Goal: Task Accomplishment & Management: Manage account settings

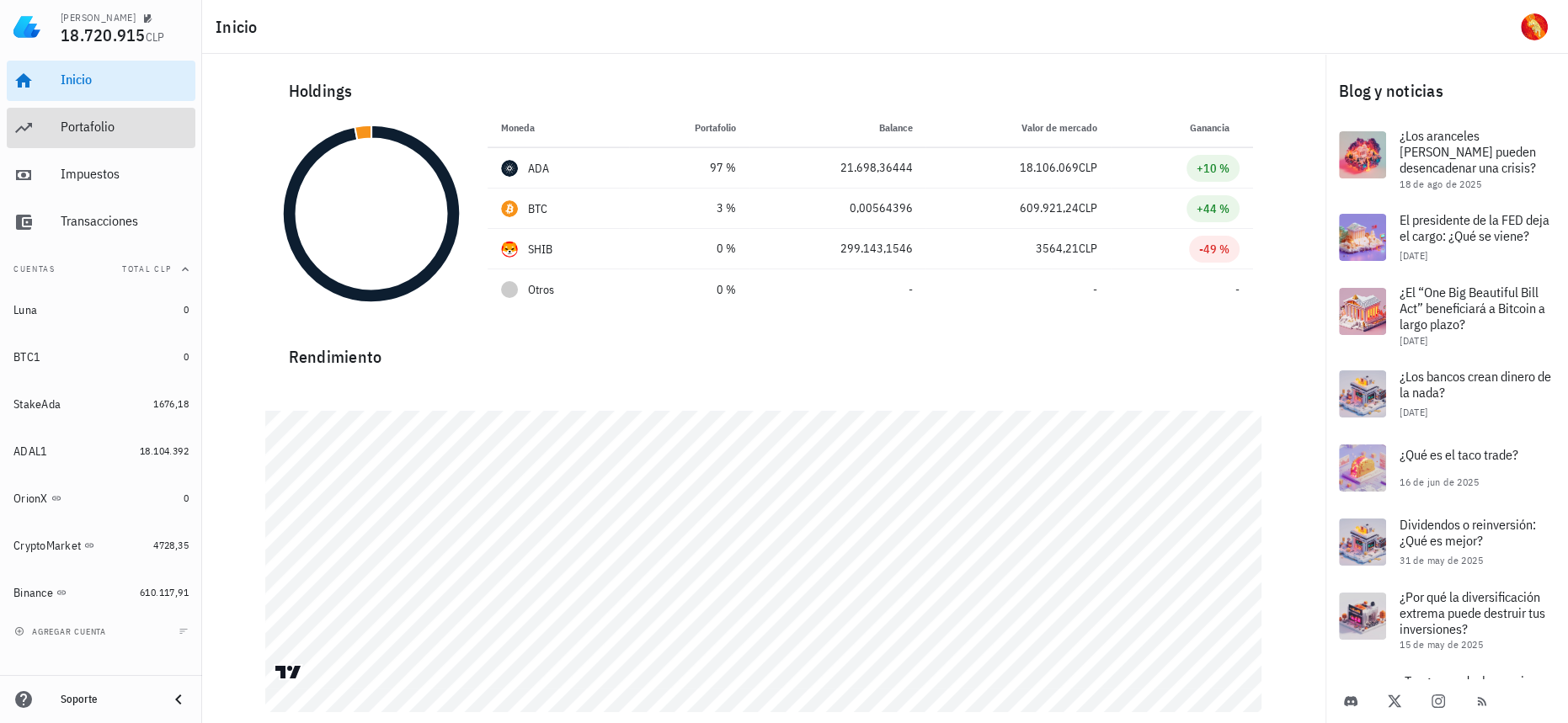
click at [131, 121] on div "Portafolio" at bounding box center [124, 126] width 128 height 16
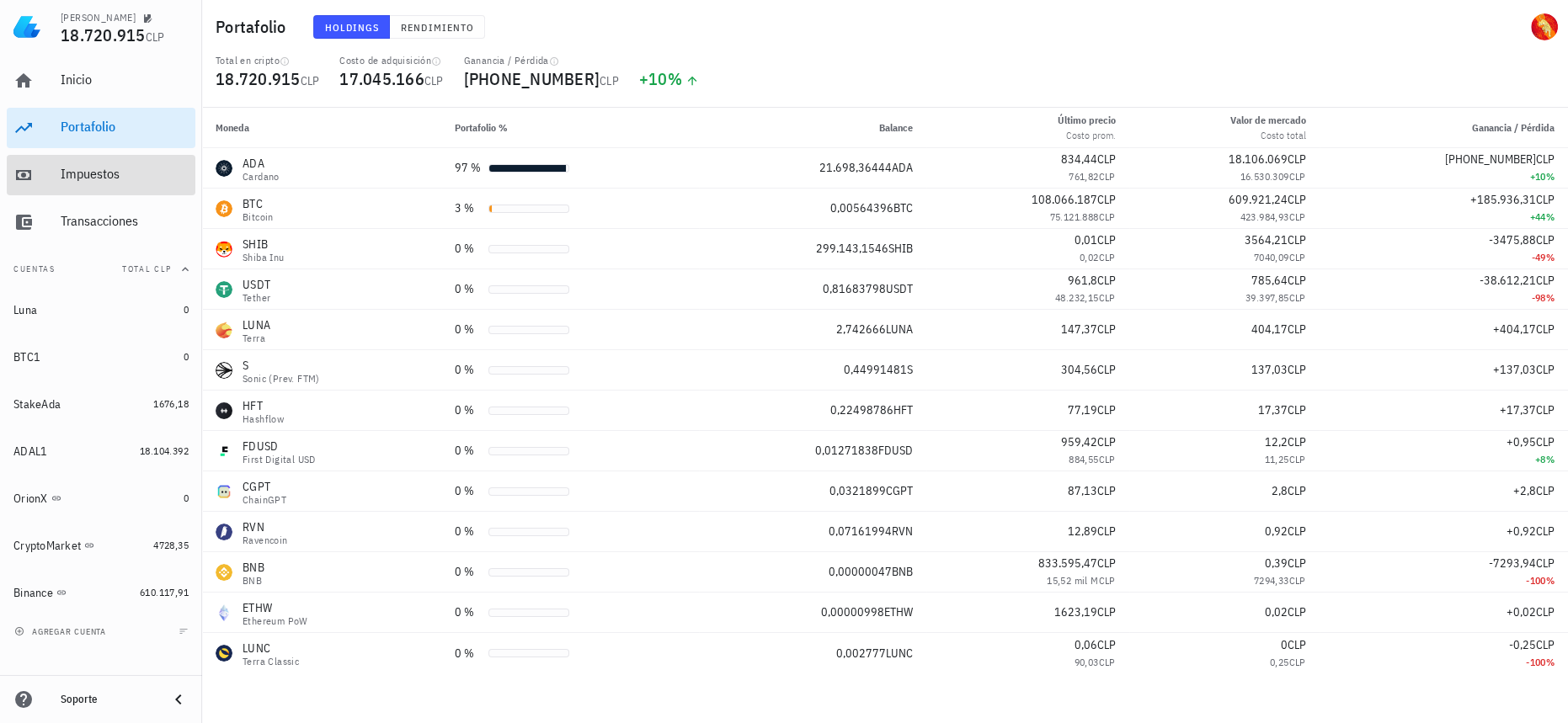
click at [106, 171] on div "Impuestos" at bounding box center [124, 173] width 128 height 16
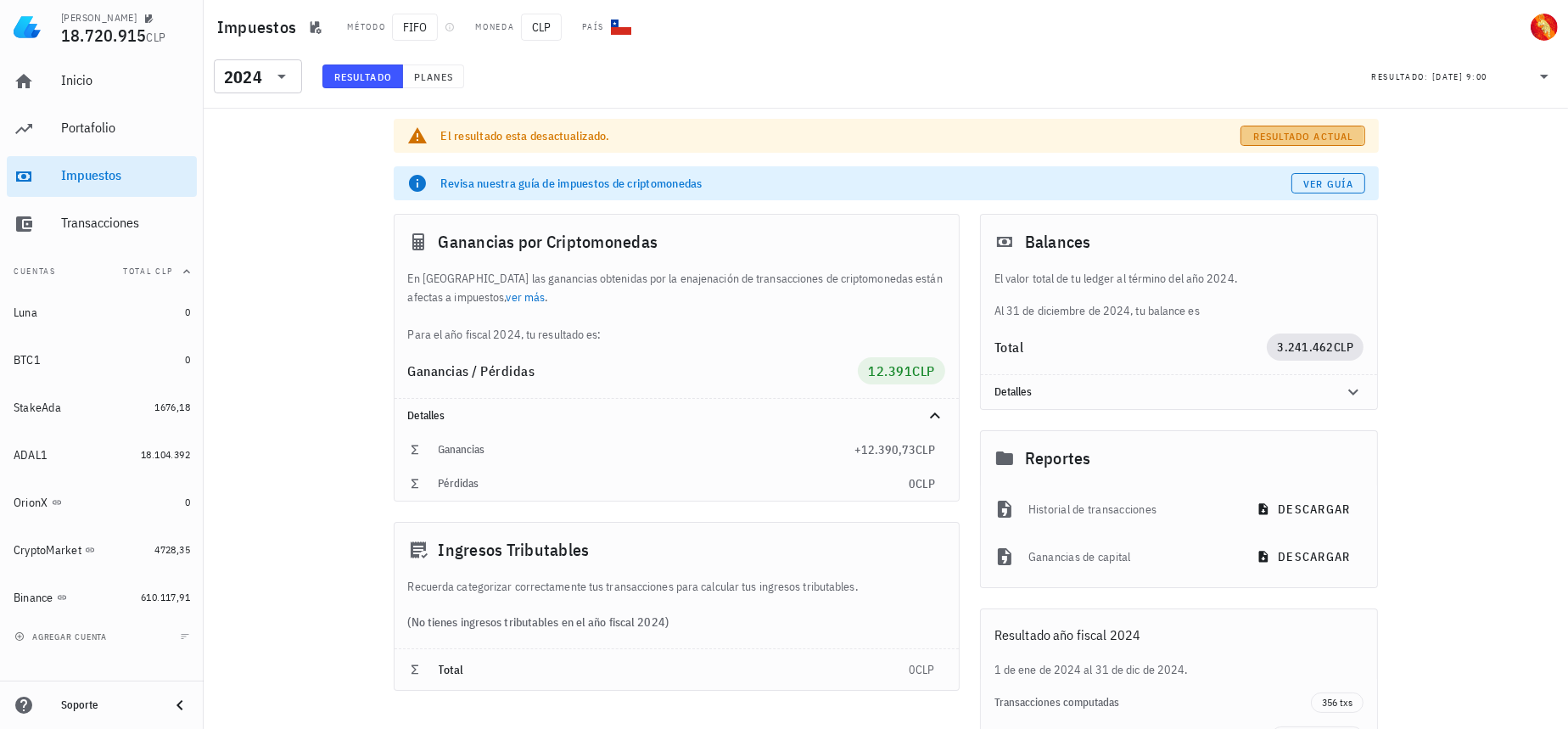
click at [1327, 134] on span "Resultado actual" at bounding box center [1303, 136] width 101 height 13
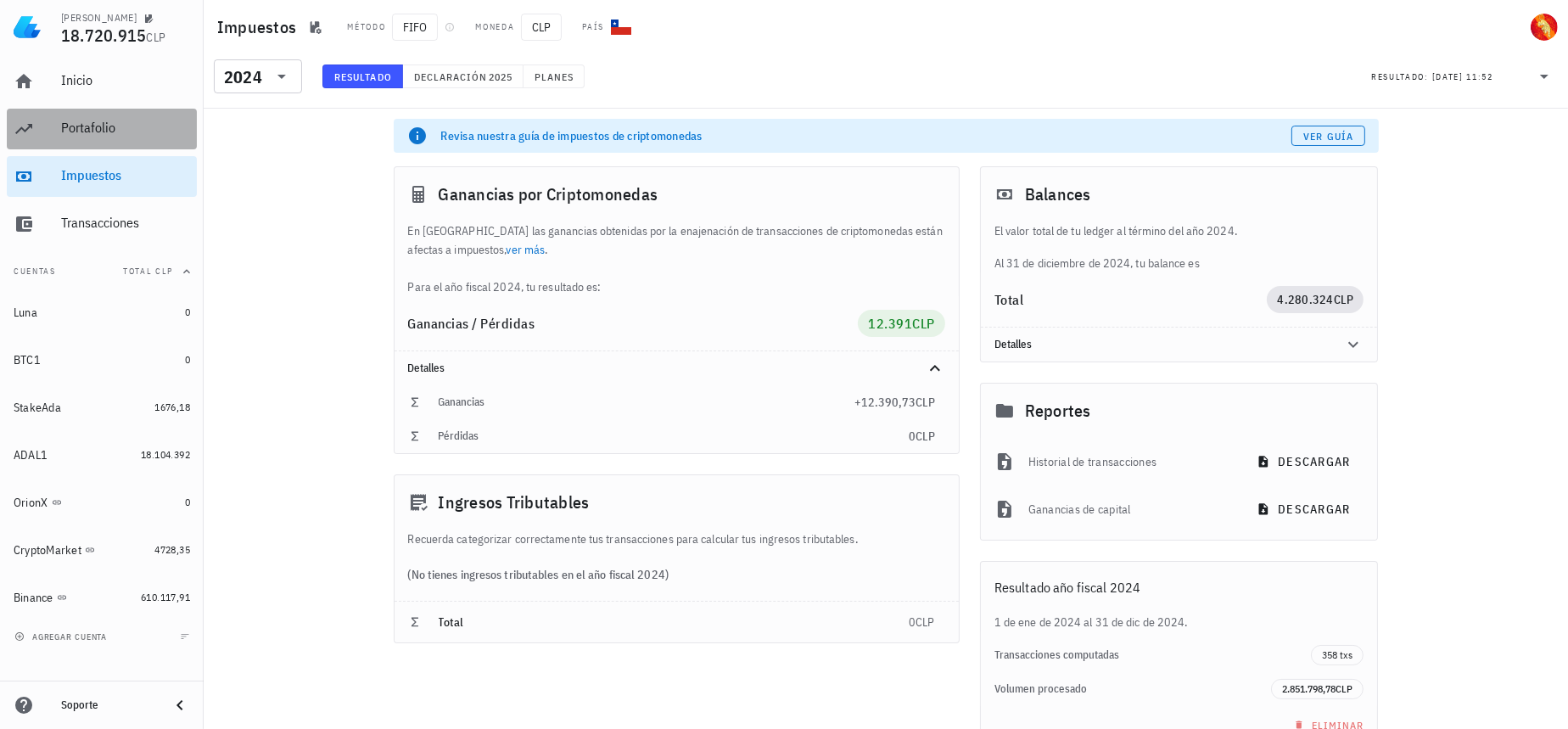
click at [137, 124] on div "Portafolio" at bounding box center [125, 127] width 129 height 16
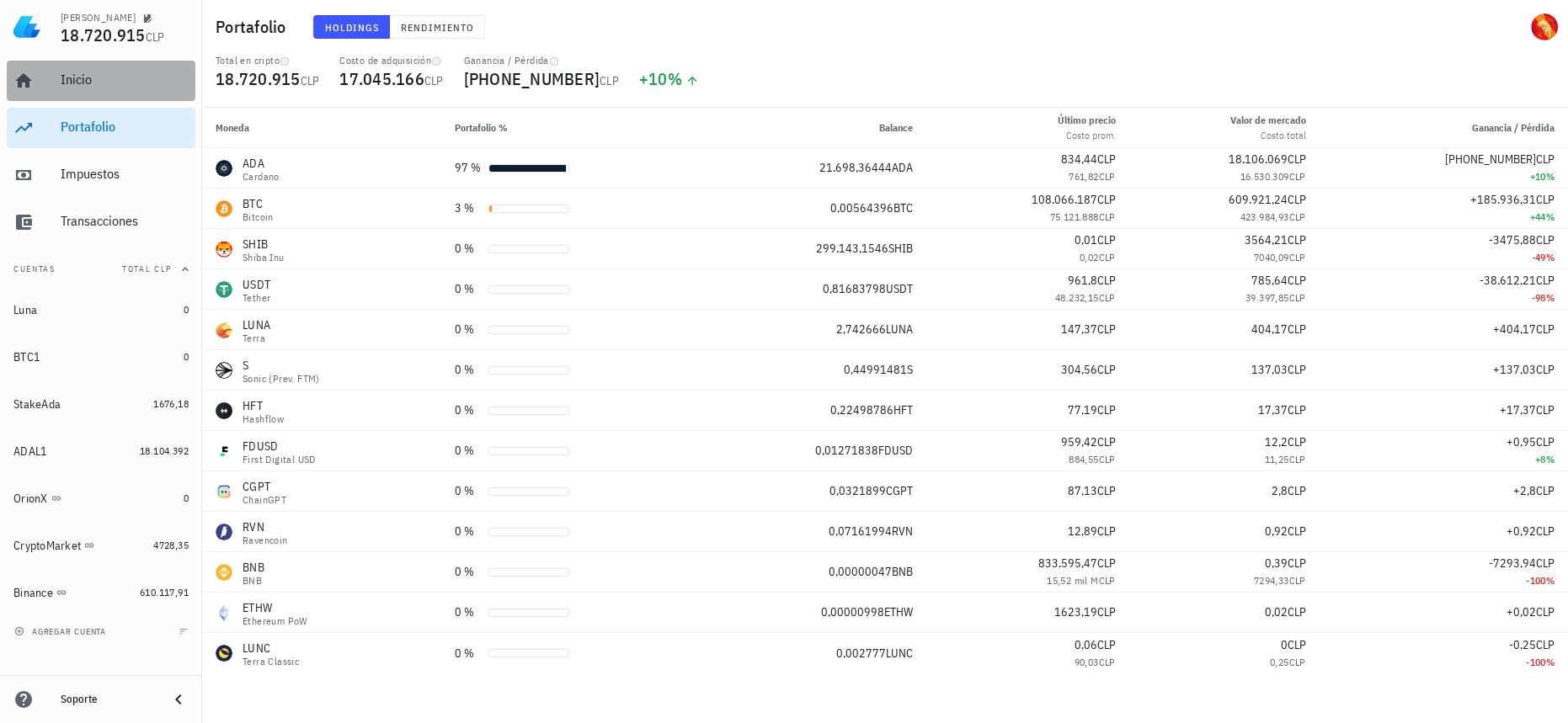
click at [151, 71] on div "Inicio" at bounding box center [124, 79] width 128 height 16
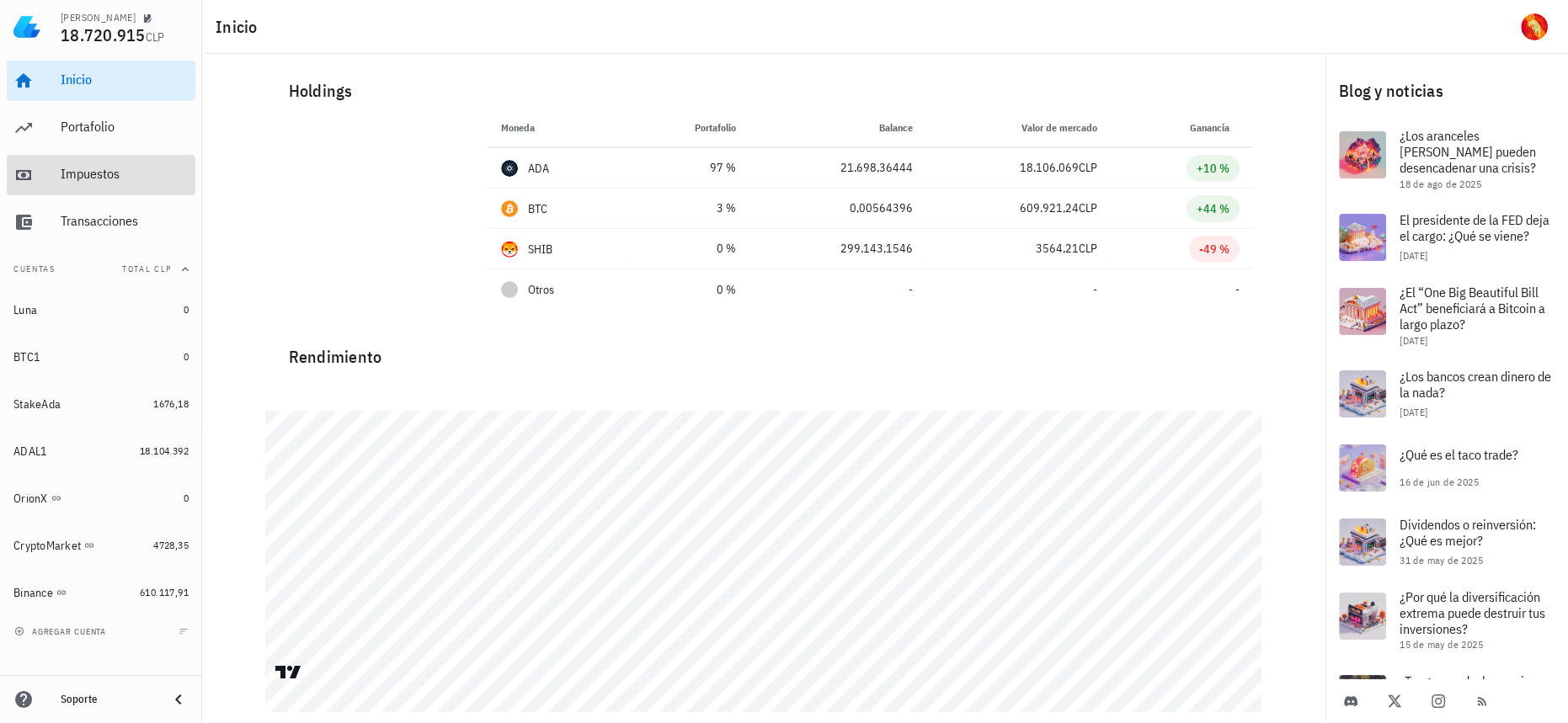
click at [104, 193] on div "Impuestos" at bounding box center [124, 174] width 128 height 38
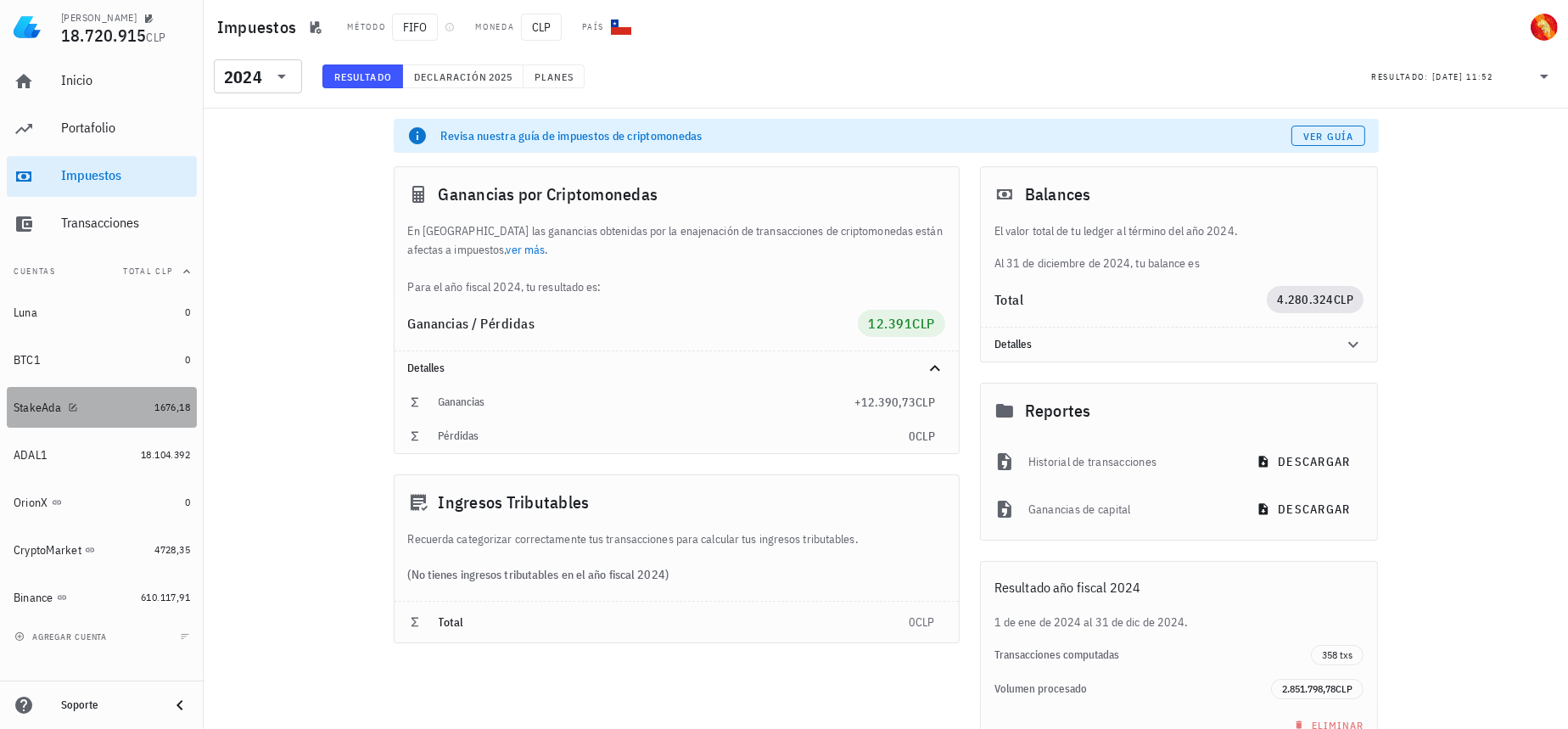
click at [147, 410] on link "StakeAda 1676,18" at bounding box center [102, 406] width 190 height 40
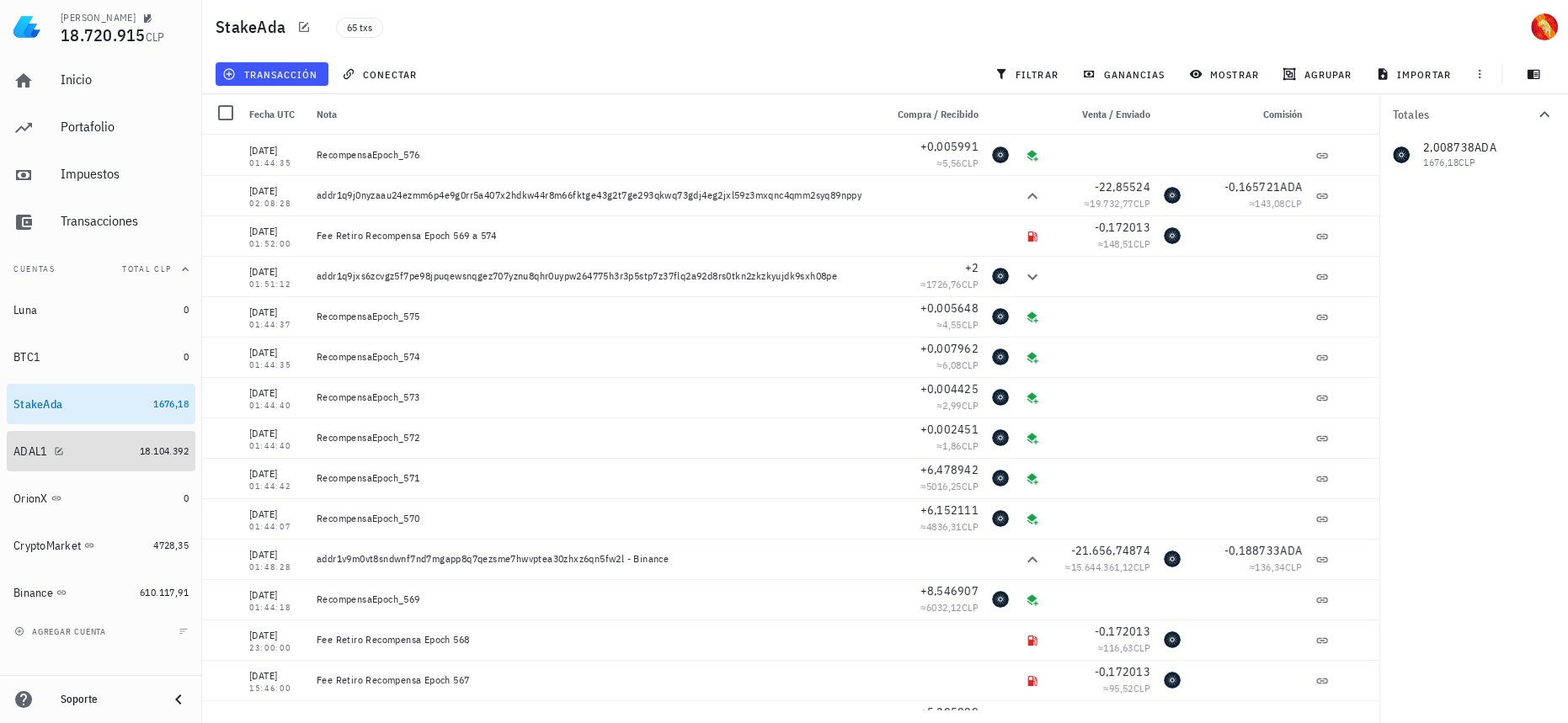
click at [111, 452] on div "ADAL1" at bounding box center [73, 451] width 119 height 16
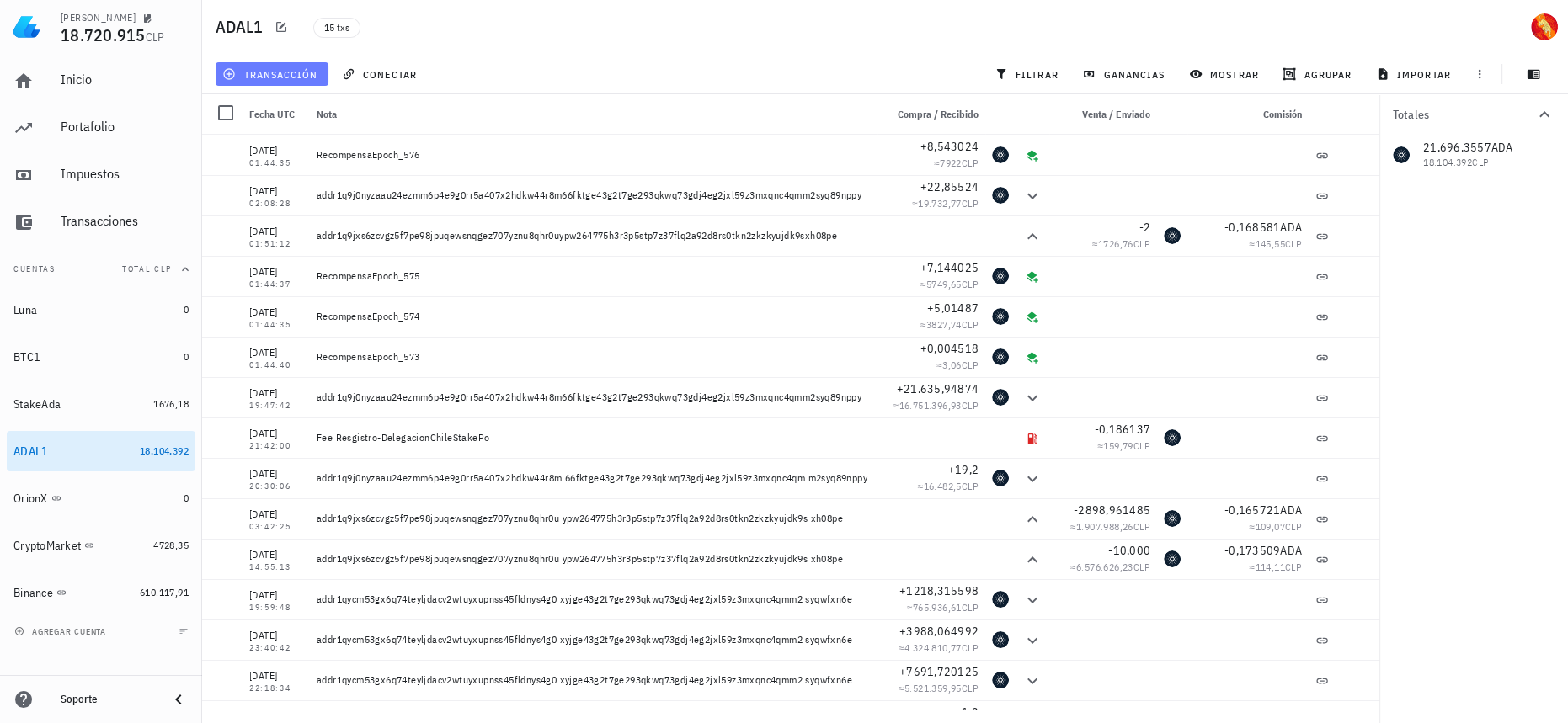
click at [299, 80] on span "transacción" at bounding box center [272, 74] width 92 height 14
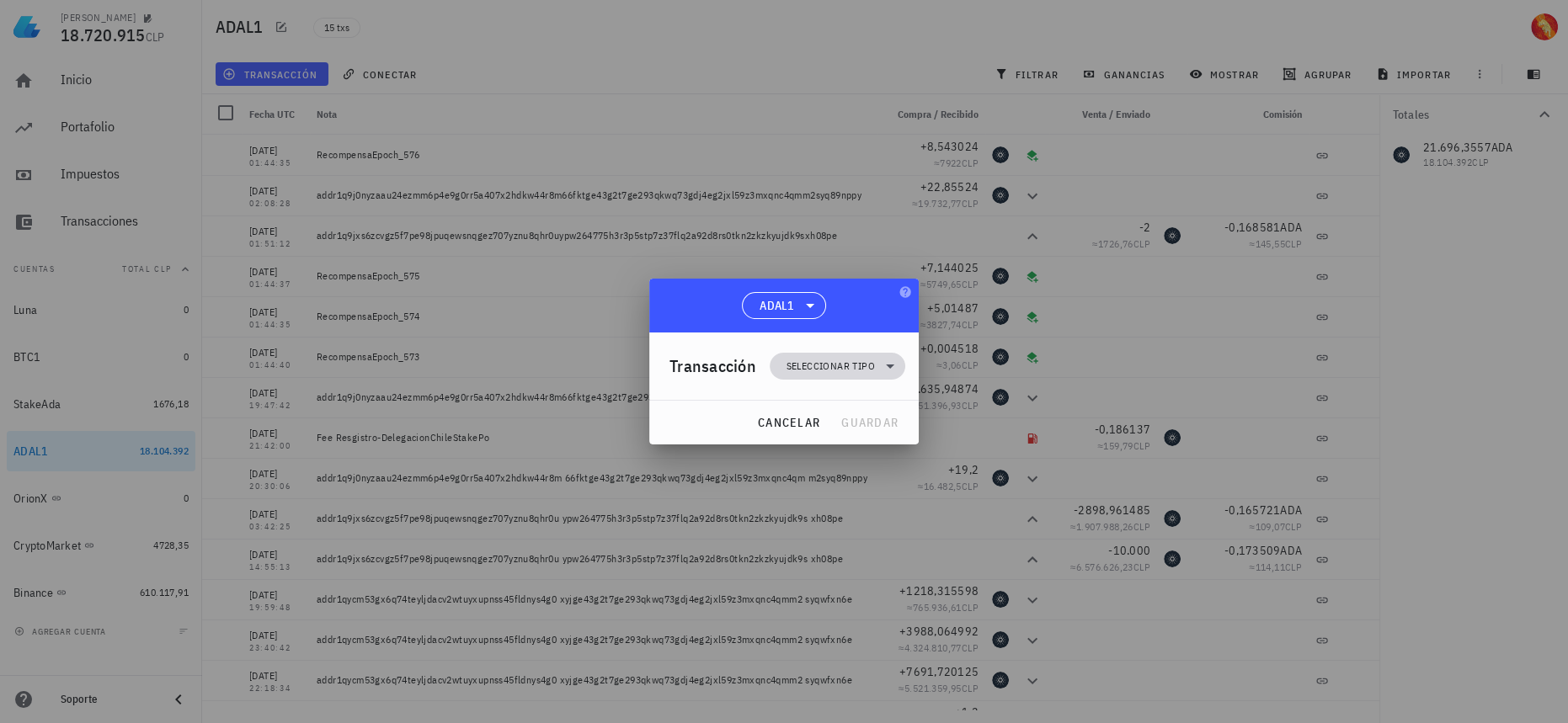
click at [843, 358] on span "Seleccionar tipo" at bounding box center [831, 366] width 88 height 17
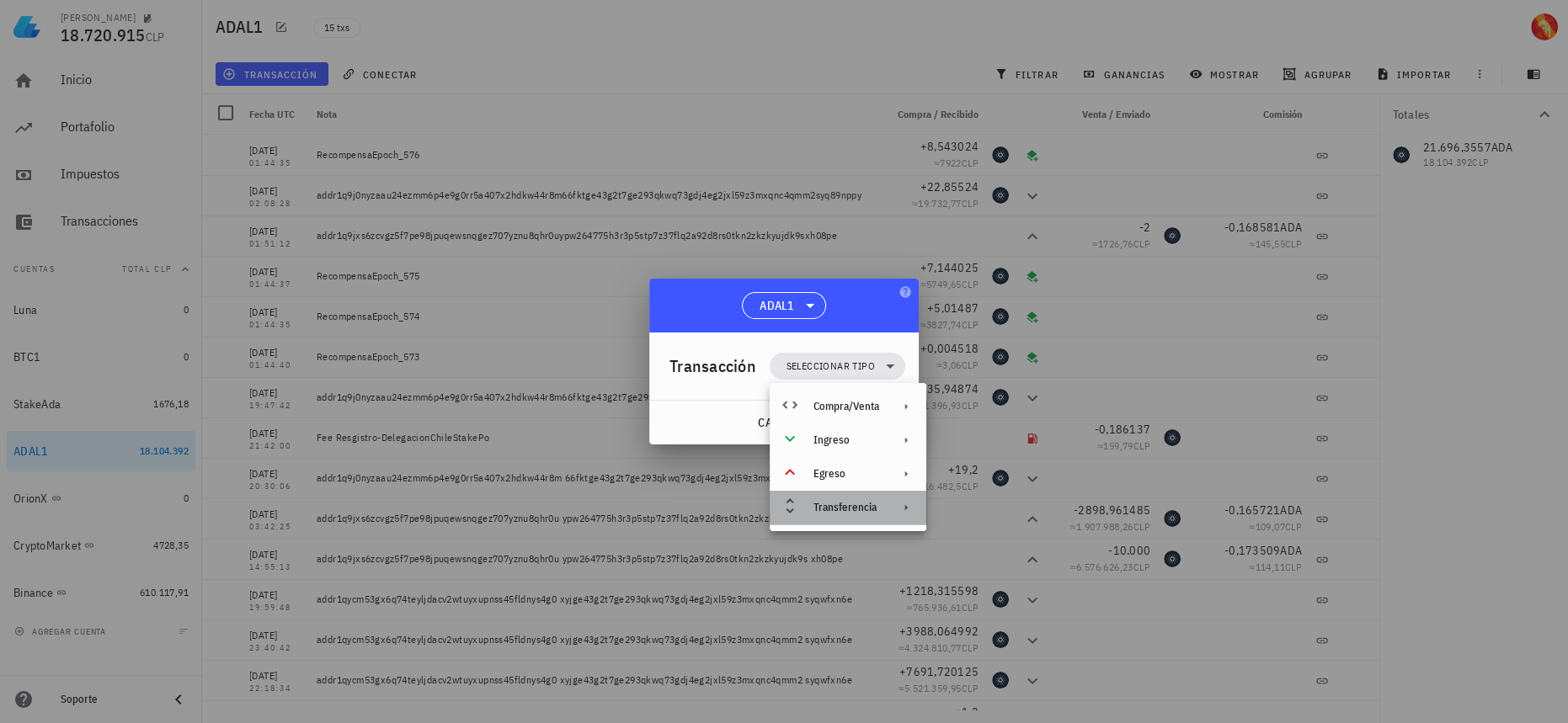
click at [868, 508] on div "Transferencia" at bounding box center [846, 508] width 66 height 14
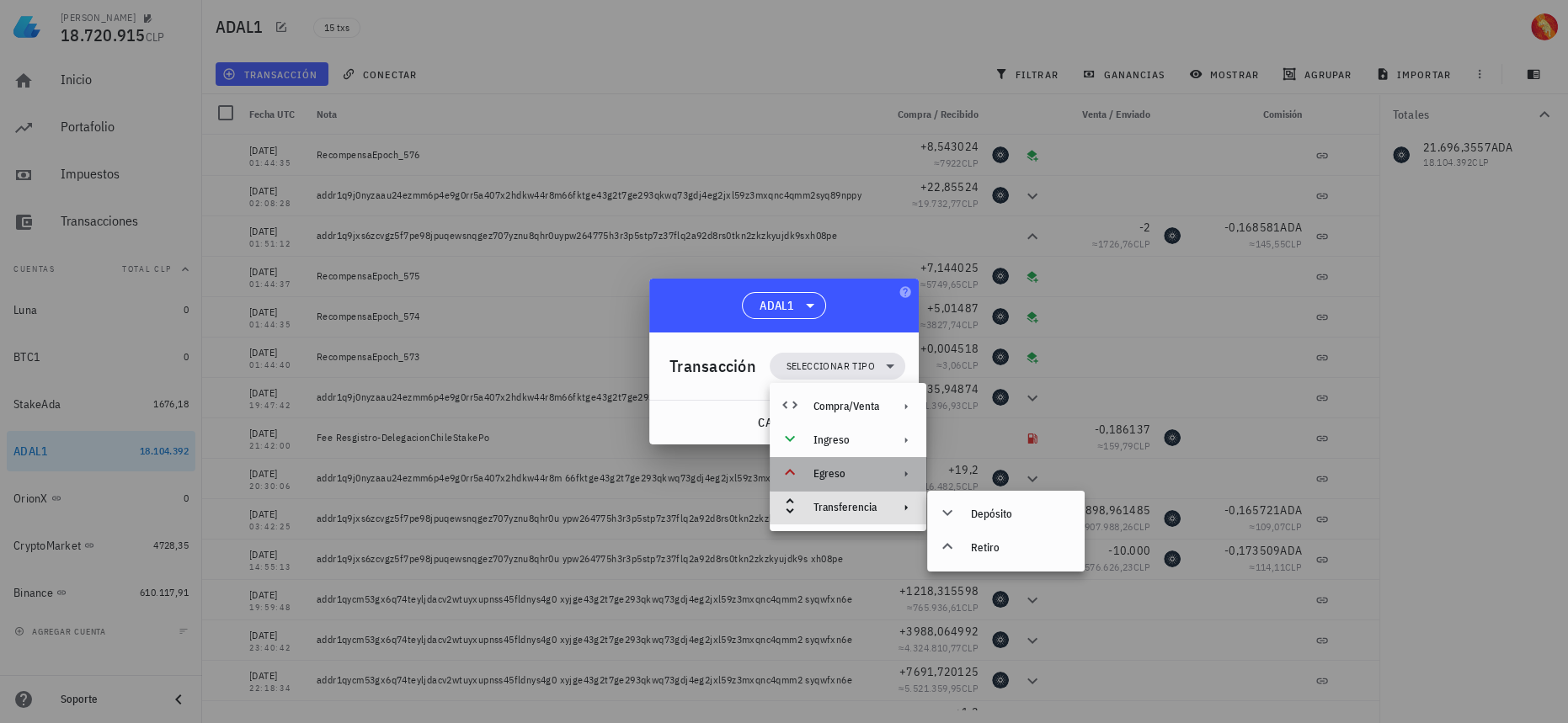
click at [867, 467] on div "Egreso" at bounding box center [846, 474] width 66 height 14
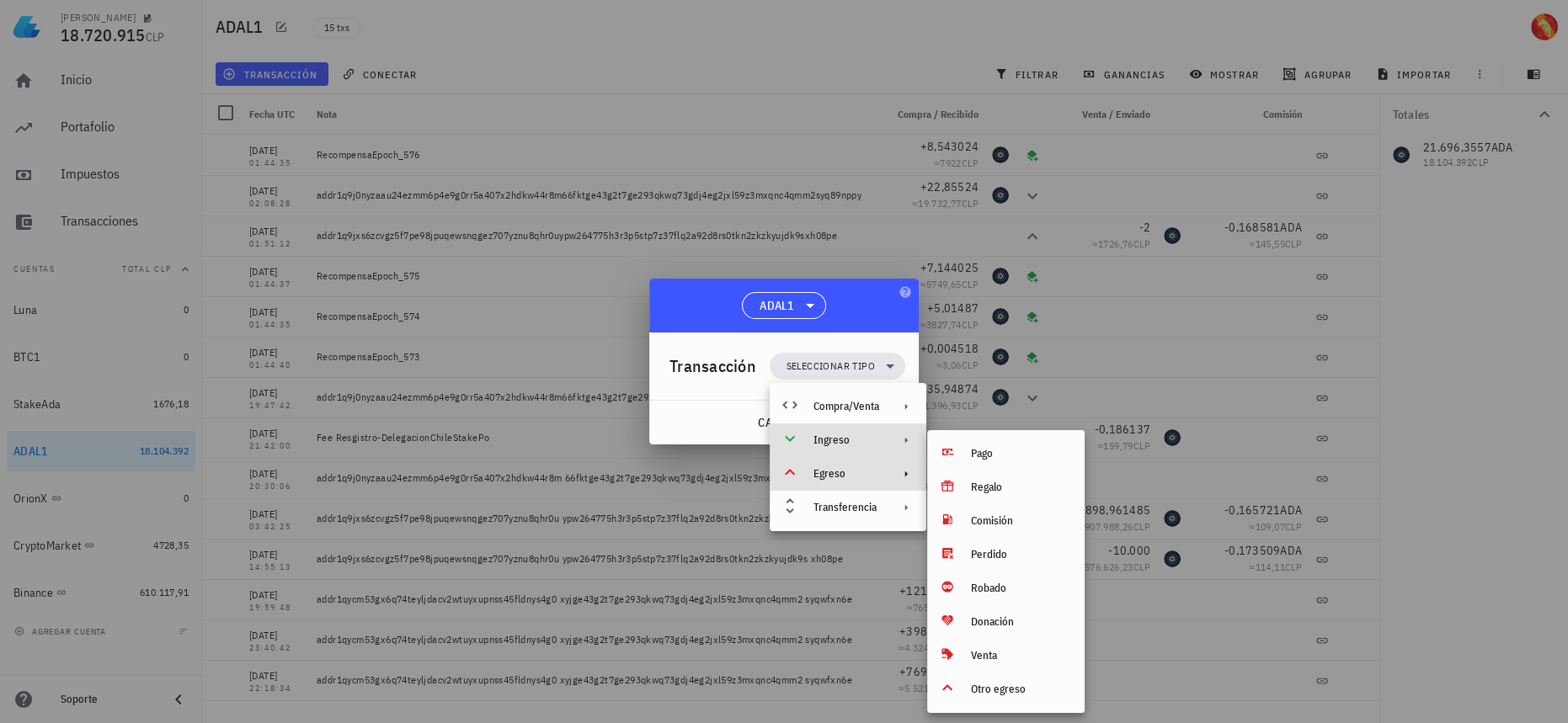
click at [853, 442] on div "Ingreso" at bounding box center [846, 440] width 66 height 14
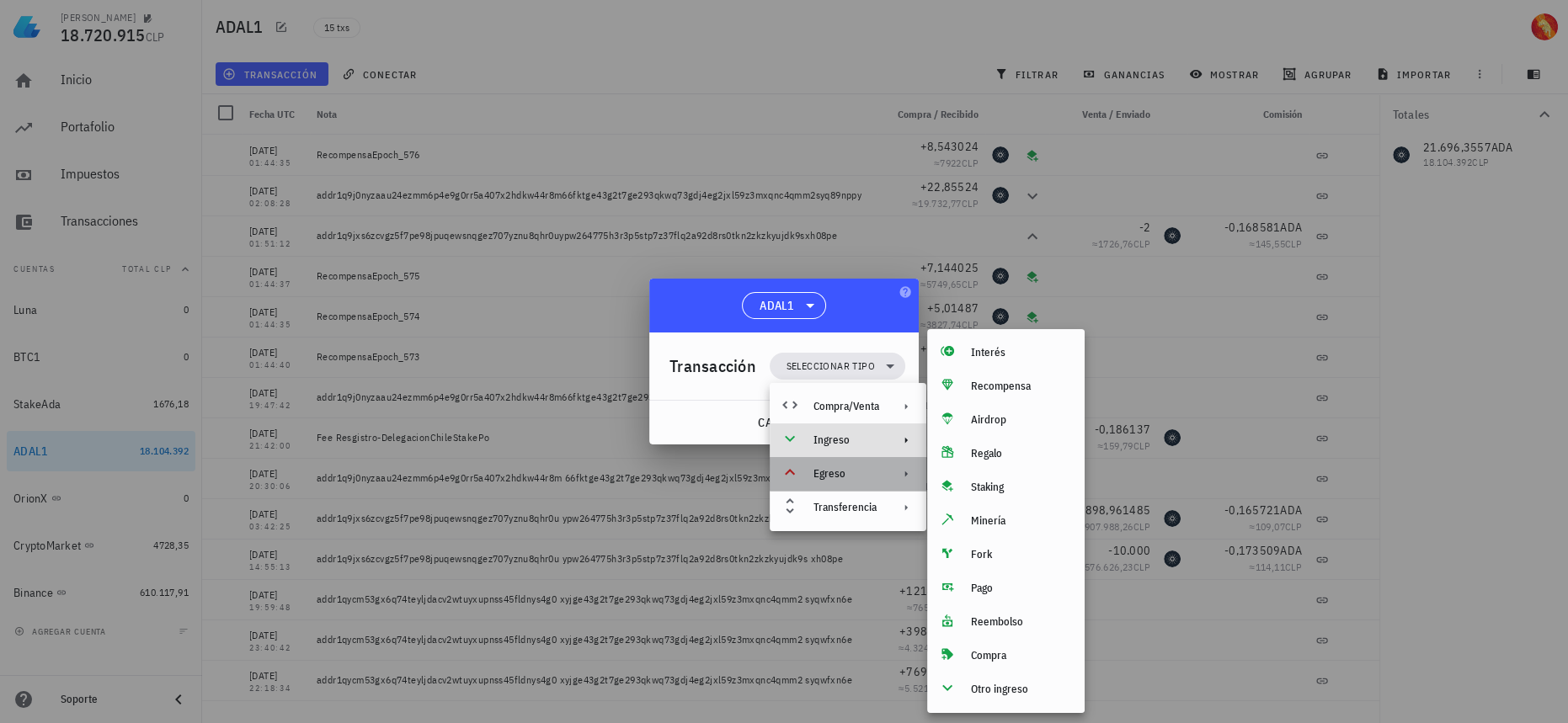
click at [846, 487] on div "Egreso" at bounding box center [848, 474] width 157 height 33
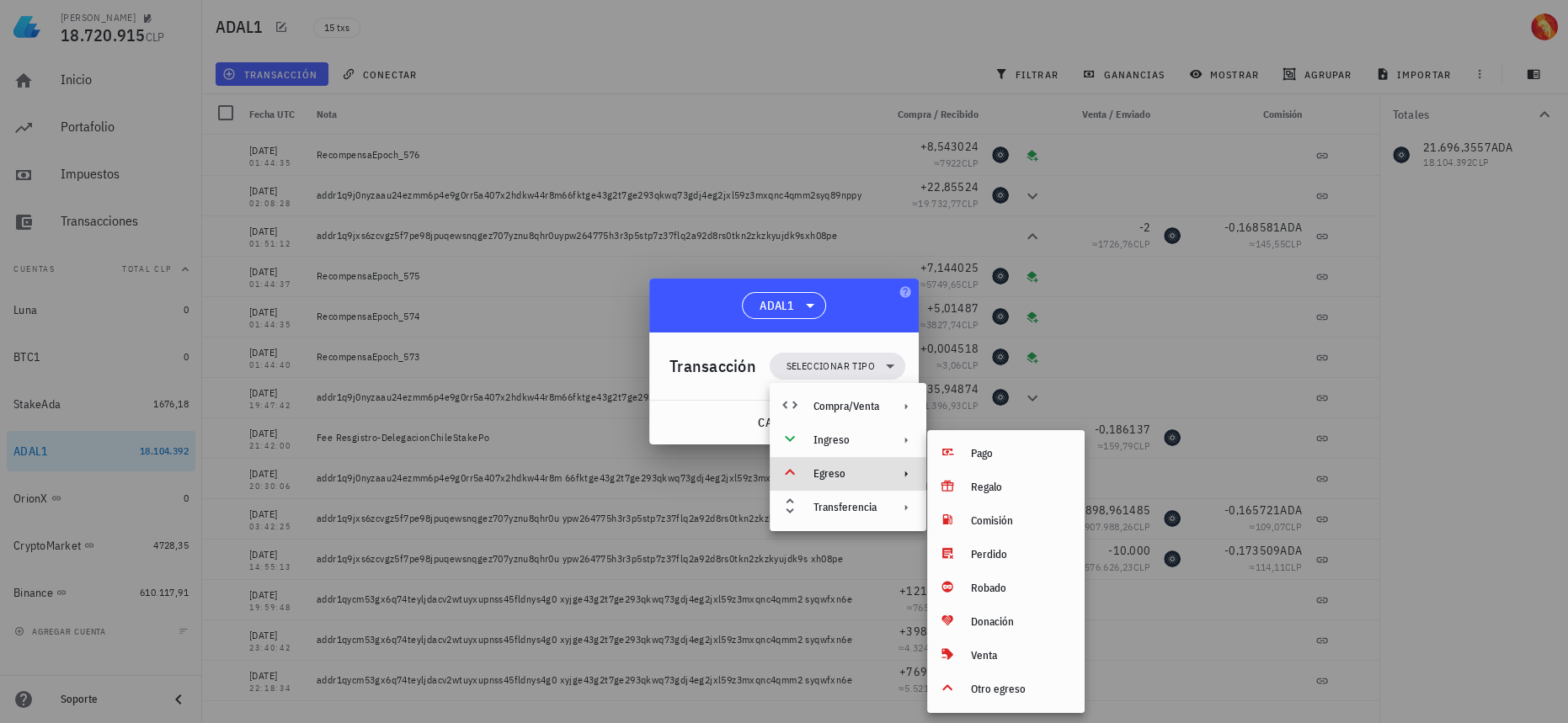
click at [988, 270] on div at bounding box center [784, 361] width 1568 height 723
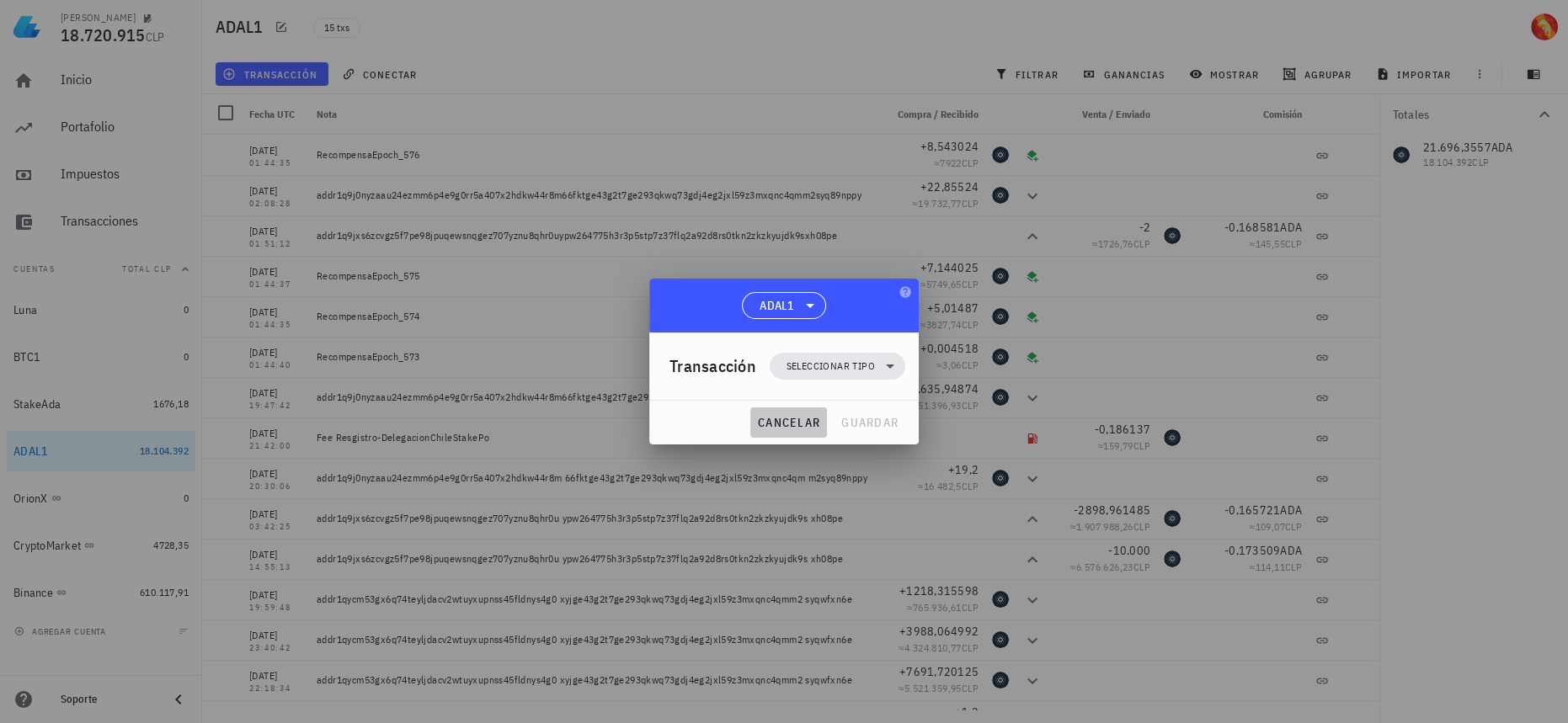
click at [807, 430] on button "cancelar" at bounding box center [789, 422] width 76 height 30
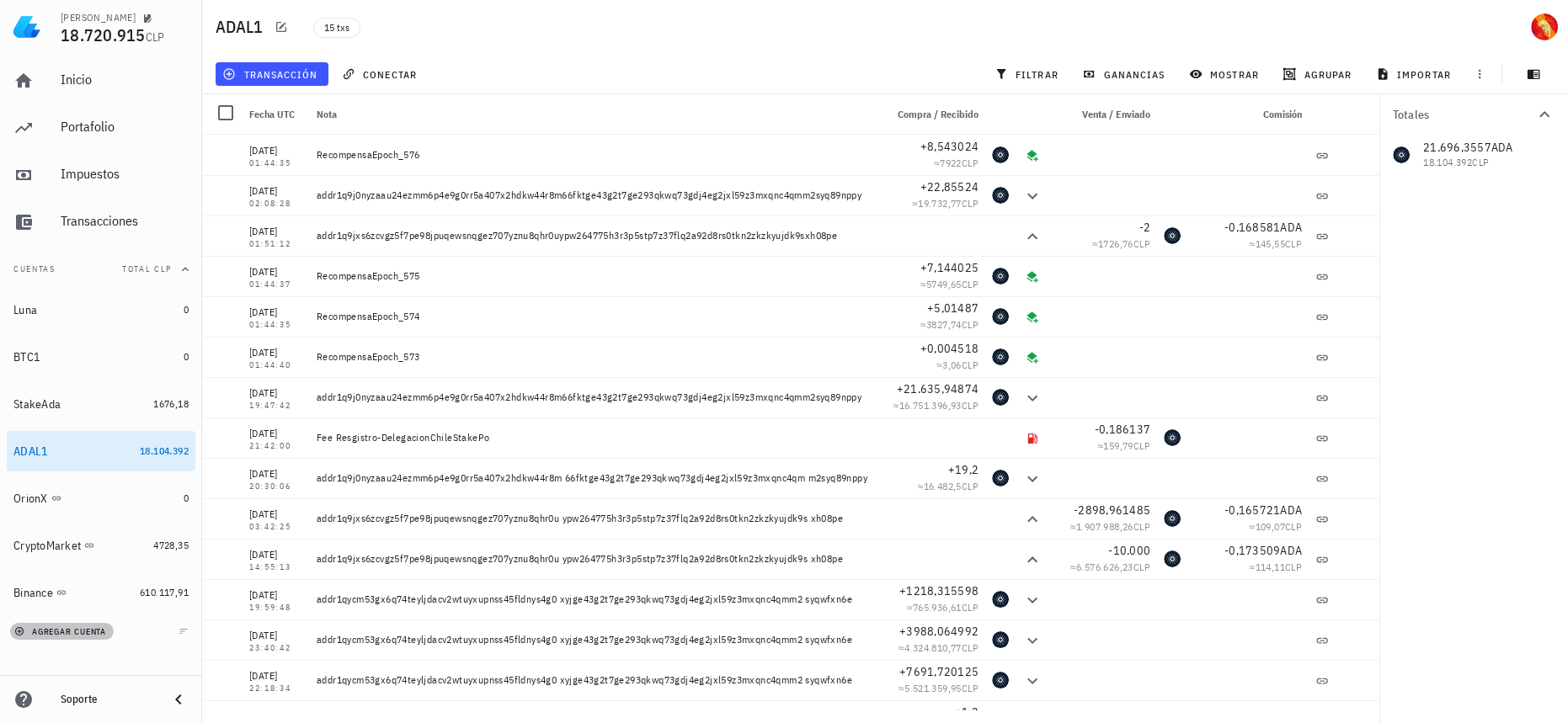
click at [39, 629] on span "agregar cuenta" at bounding box center [62, 631] width 88 height 11
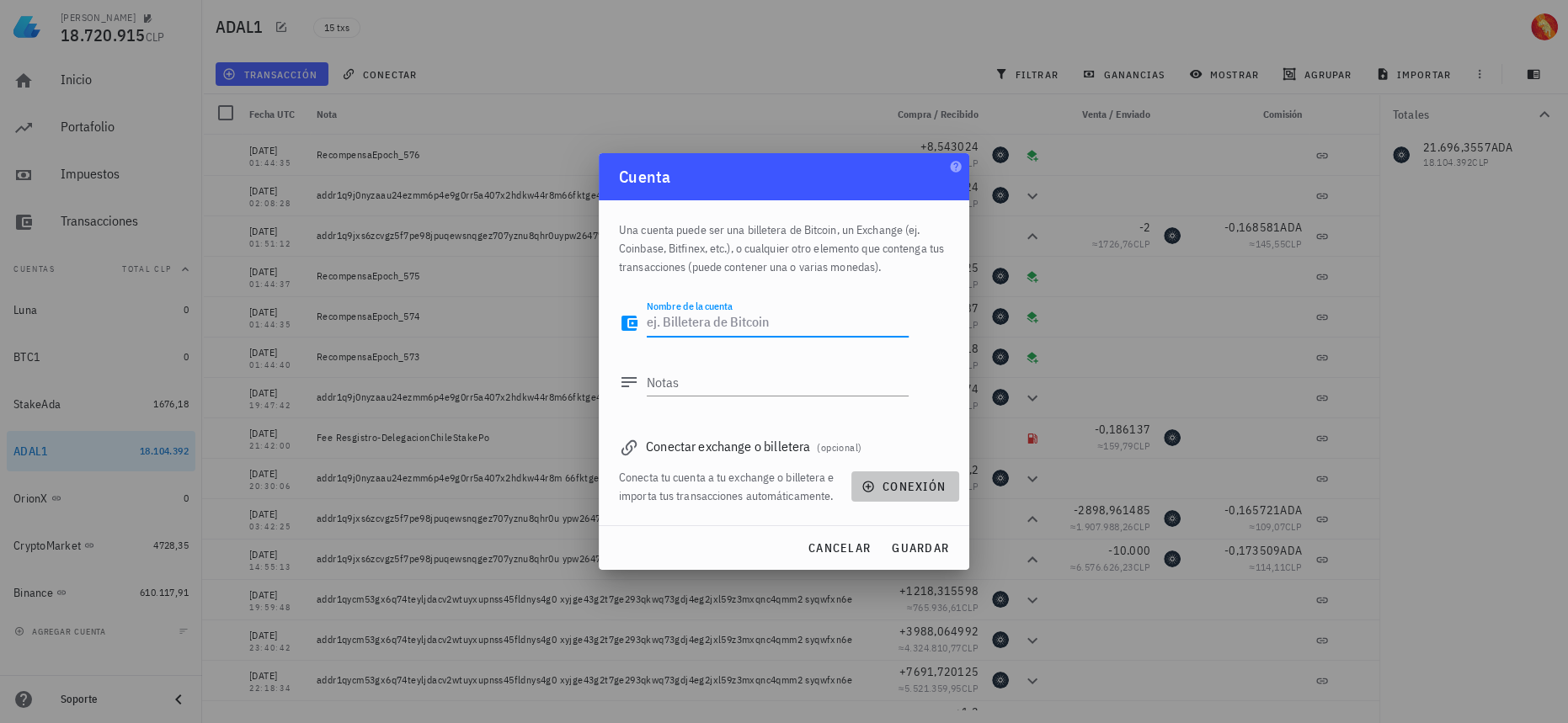
click at [899, 479] on span "conexión" at bounding box center [905, 486] width 81 height 15
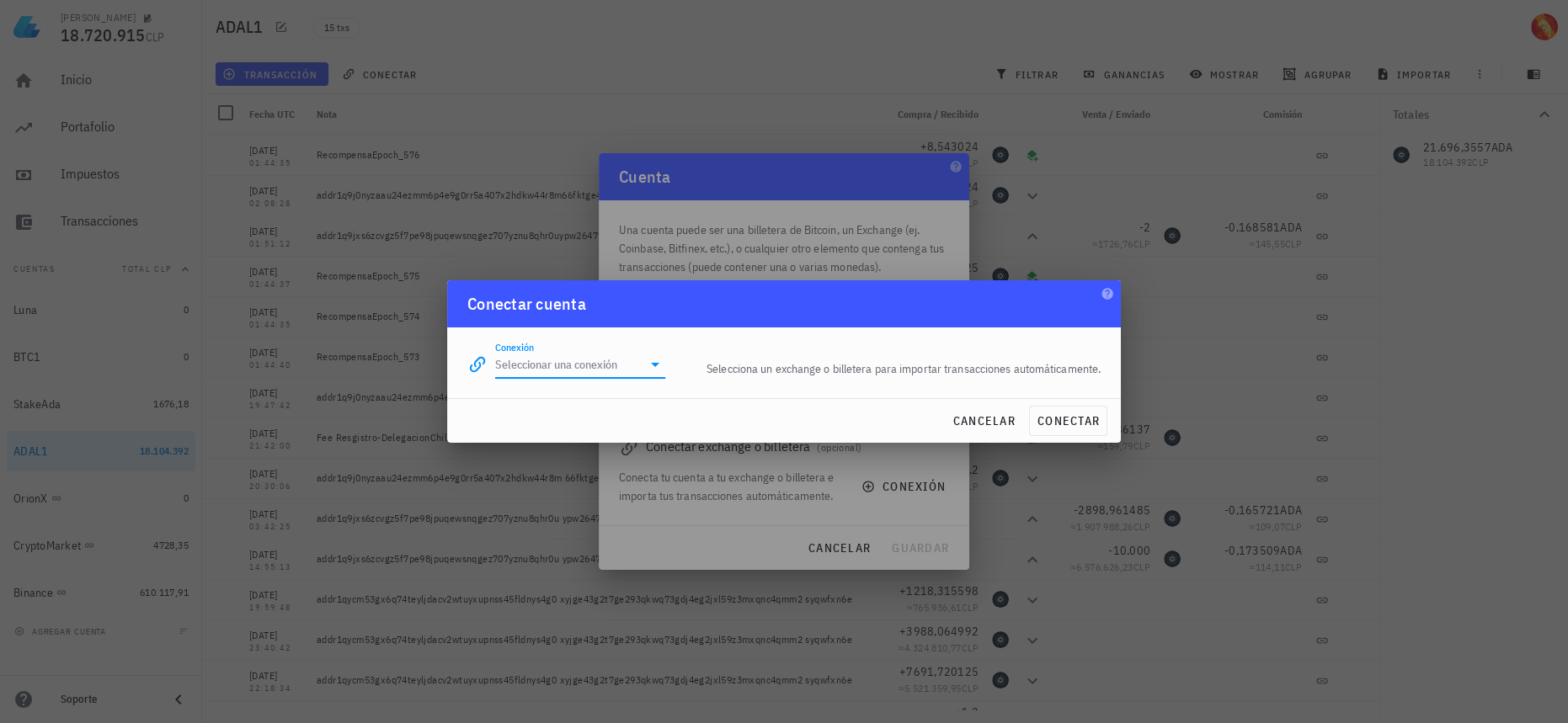
click at [576, 365] on input "Conexión" at bounding box center [569, 365] width 147 height 27
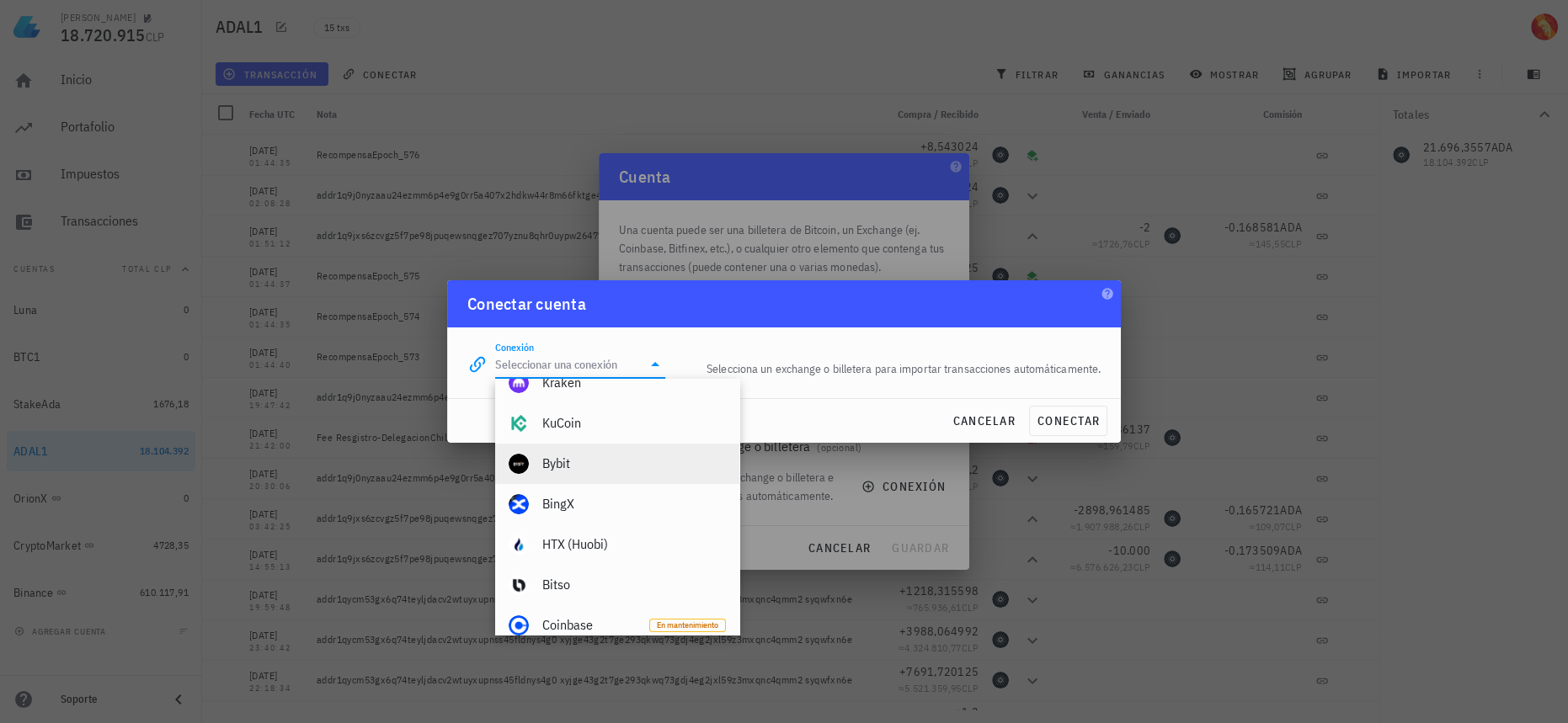
scroll to position [383, 0]
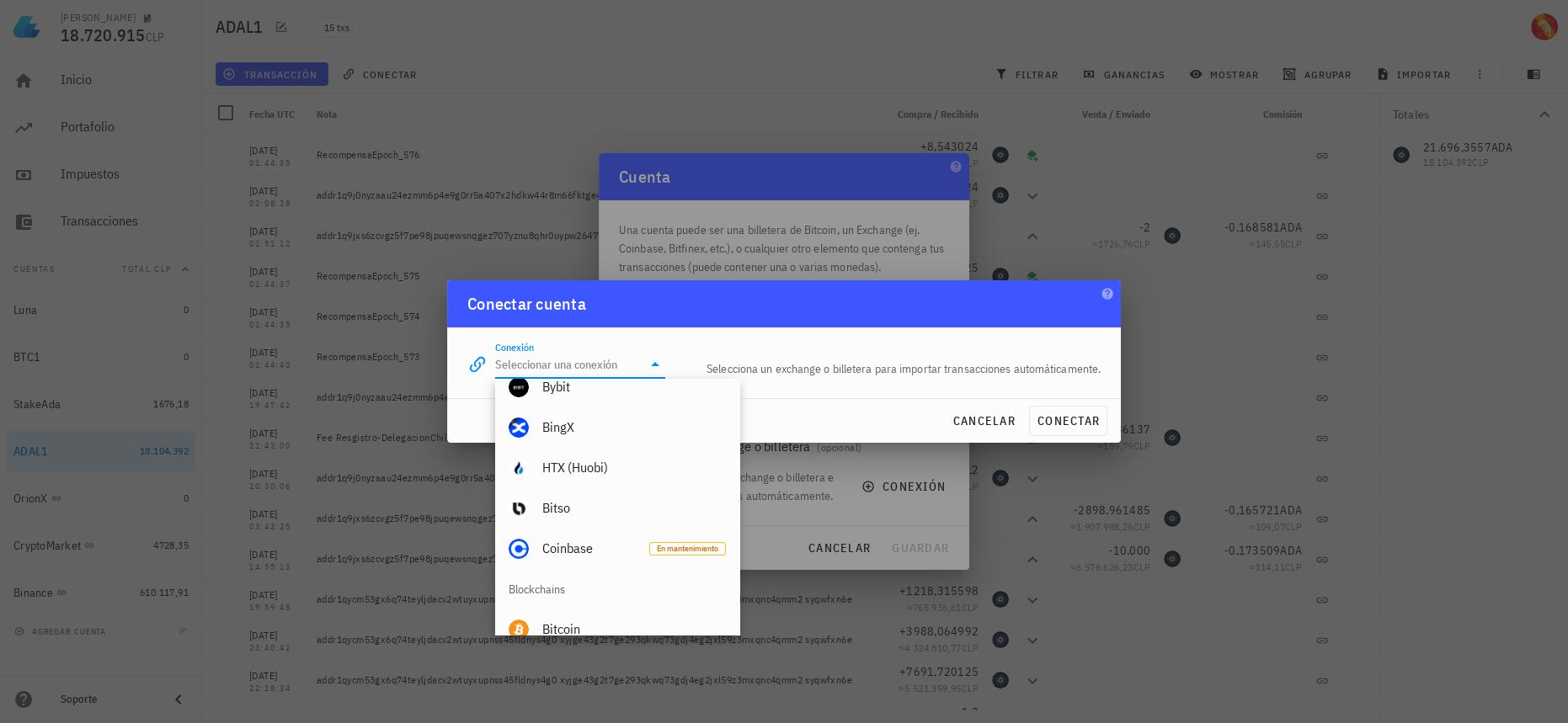
click at [974, 298] on div "Conectar cuenta" at bounding box center [784, 303] width 673 height 47
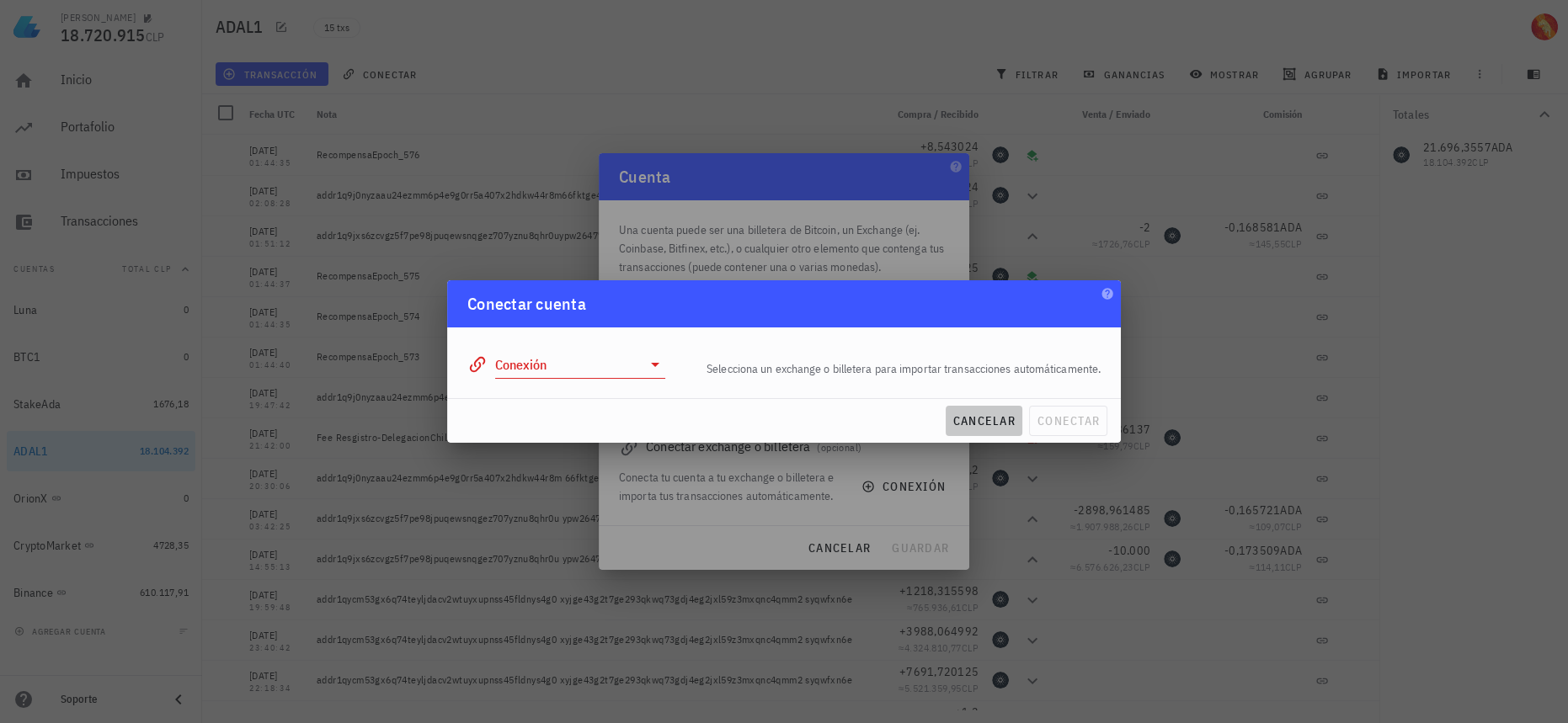
click at [1001, 419] on span "cancelar" at bounding box center [984, 420] width 64 height 15
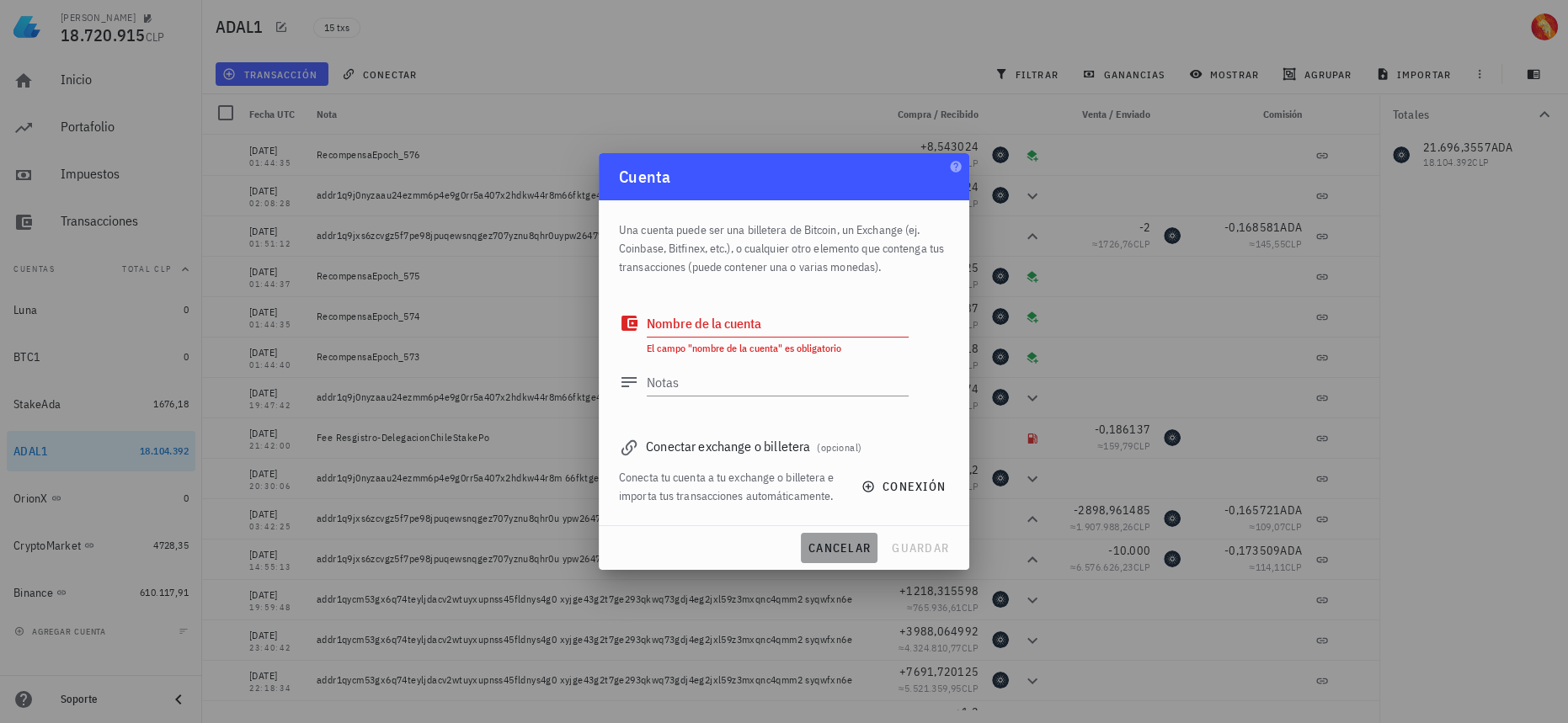
click at [821, 541] on span "cancelar" at bounding box center [839, 547] width 64 height 15
